Goal: Check status: Check status

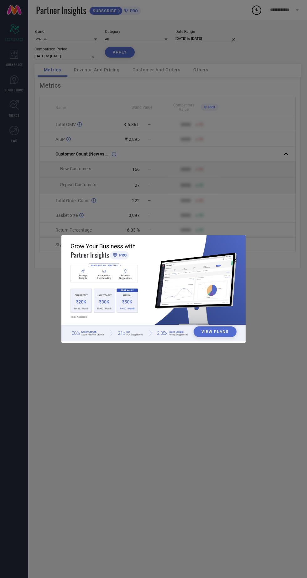
click at [258, 132] on div "View Plans" at bounding box center [153, 289] width 307 height 578
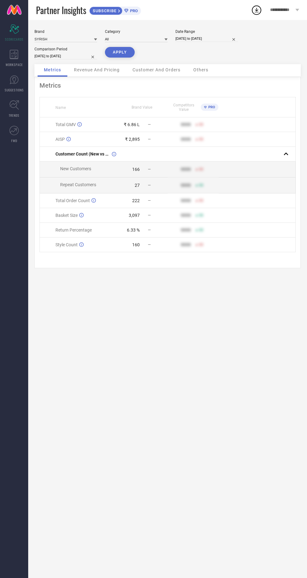
select select "8"
select select "2025"
select select "9"
select select "2025"
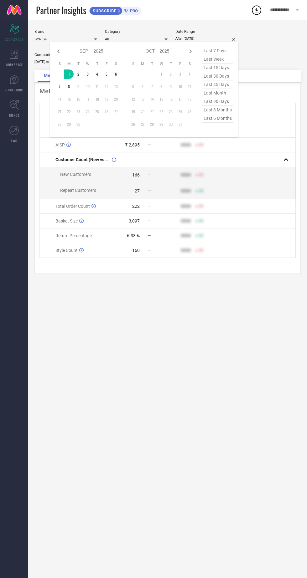
type input "[DATE] to [DATE]"
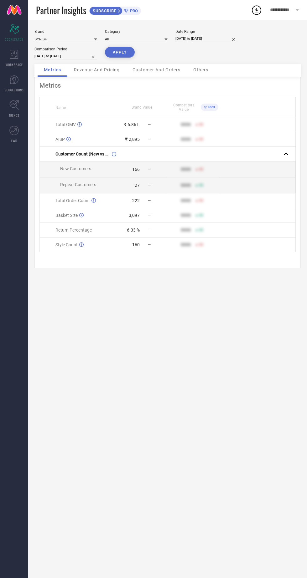
click at [120, 54] on button "APPLY" at bounding box center [120, 52] width 30 height 11
select select "8"
select select "2025"
select select "9"
select select "2025"
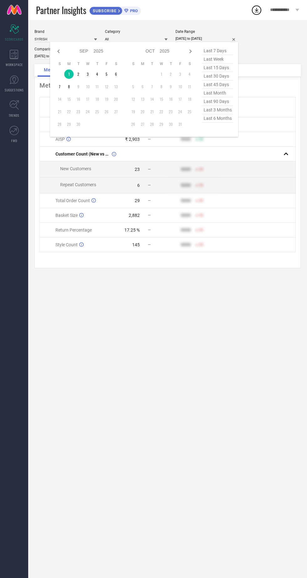
click at [59, 51] on icon at bounding box center [59, 52] width 8 height 8
select select "7"
select select "2025"
select select "8"
select select "2025"
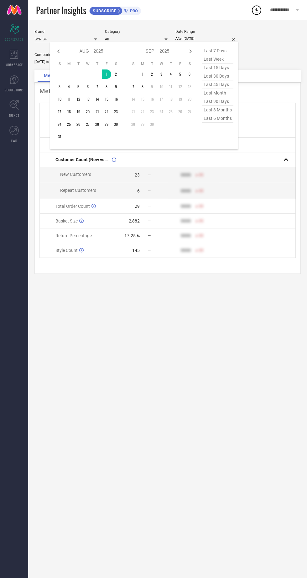
click at [66, 137] on td at bounding box center [68, 136] width 9 height 9
click at [65, 136] on td at bounding box center [68, 136] width 9 height 9
click at [69, 137] on td at bounding box center [68, 136] width 9 height 9
type input "[DATE] to [DATE]"
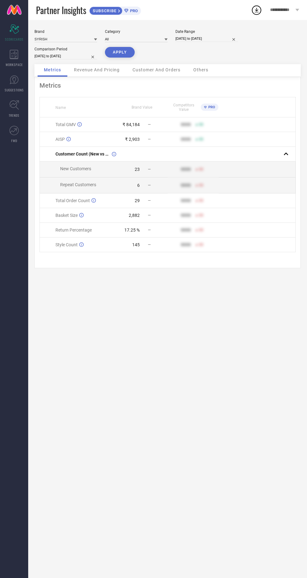
click at [119, 52] on button "APPLY" at bounding box center [120, 52] width 30 height 11
select select "7"
select select "2025"
select select "8"
select select "2025"
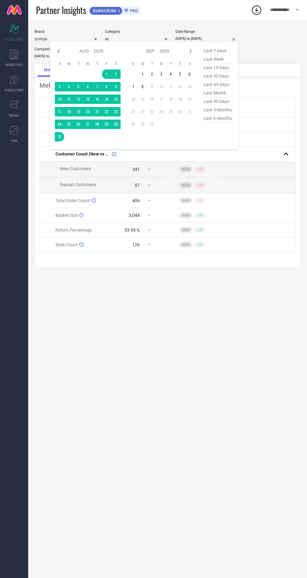
click at [104, 68] on table "S M T W T F S 1 2 3 4 5 6 7 8 9 10 11 12 13 14 15 16 17 18 19 20 21 22 23 24 25…" at bounding box center [88, 101] width 66 height 86
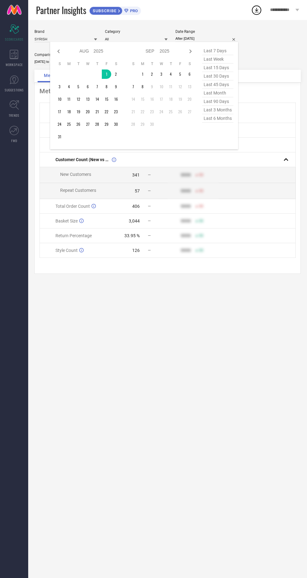
type input "[DATE] to [DATE]"
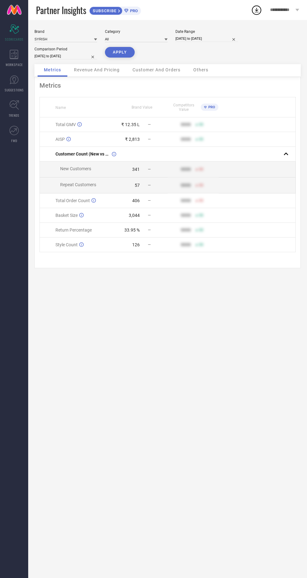
click at [119, 52] on button "APPLY" at bounding box center [120, 52] width 30 height 11
select select "7"
select select "2025"
select select "8"
select select "2025"
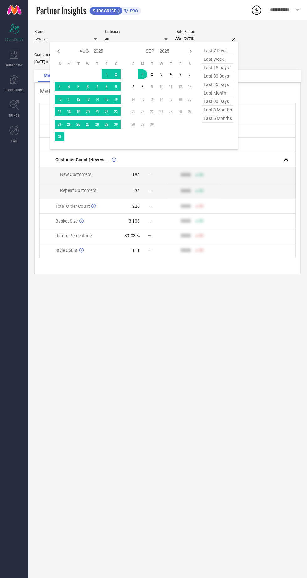
type input "[DATE] to [DATE]"
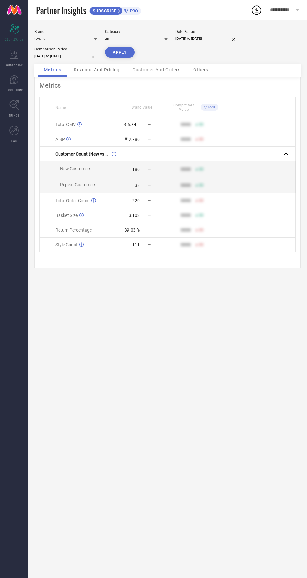
click at [122, 54] on button "APPLY" at bounding box center [120, 52] width 30 height 11
select select "8"
select select "2025"
select select "9"
select select "2025"
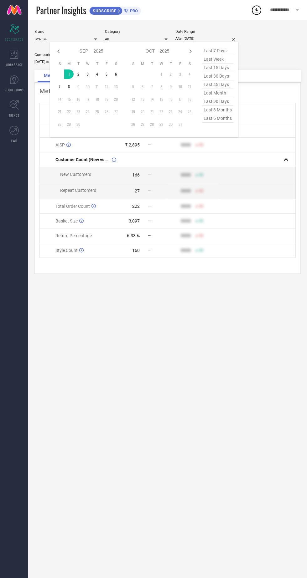
type input "[DATE] to [DATE]"
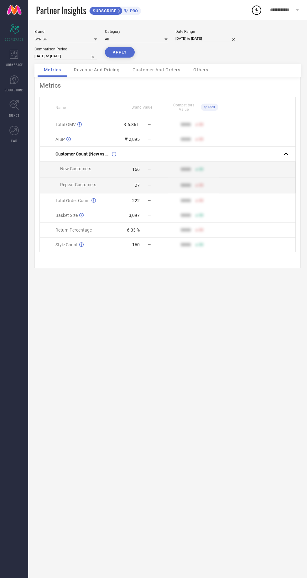
click at [119, 52] on button "APPLY" at bounding box center [120, 52] width 30 height 11
select select "8"
select select "2025"
select select "9"
select select "2025"
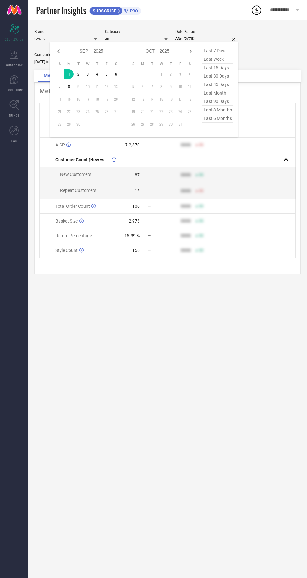
type input "[DATE] to [DATE]"
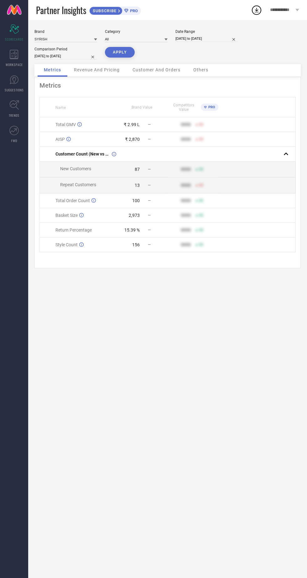
click at [118, 53] on button "APPLY" at bounding box center [120, 52] width 30 height 11
select select "8"
select select "2025"
select select "9"
select select "2025"
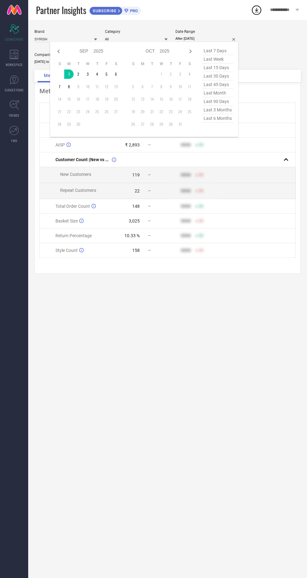
type input "[DATE] to [DATE]"
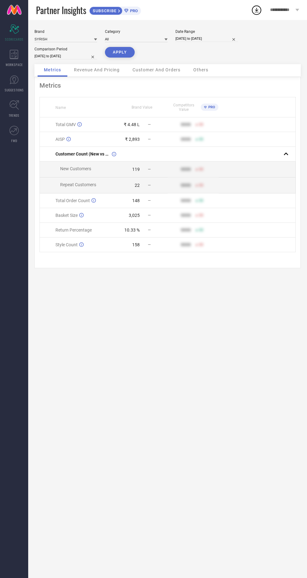
click at [119, 55] on button "APPLY" at bounding box center [120, 52] width 30 height 11
click at [16, 209] on nav "Scorecard SCORECARDS WORKSPACE SUGGESTIONS TRENDS FWD" at bounding box center [14, 309] width 28 height 578
